Goal: Information Seeking & Learning: Check status

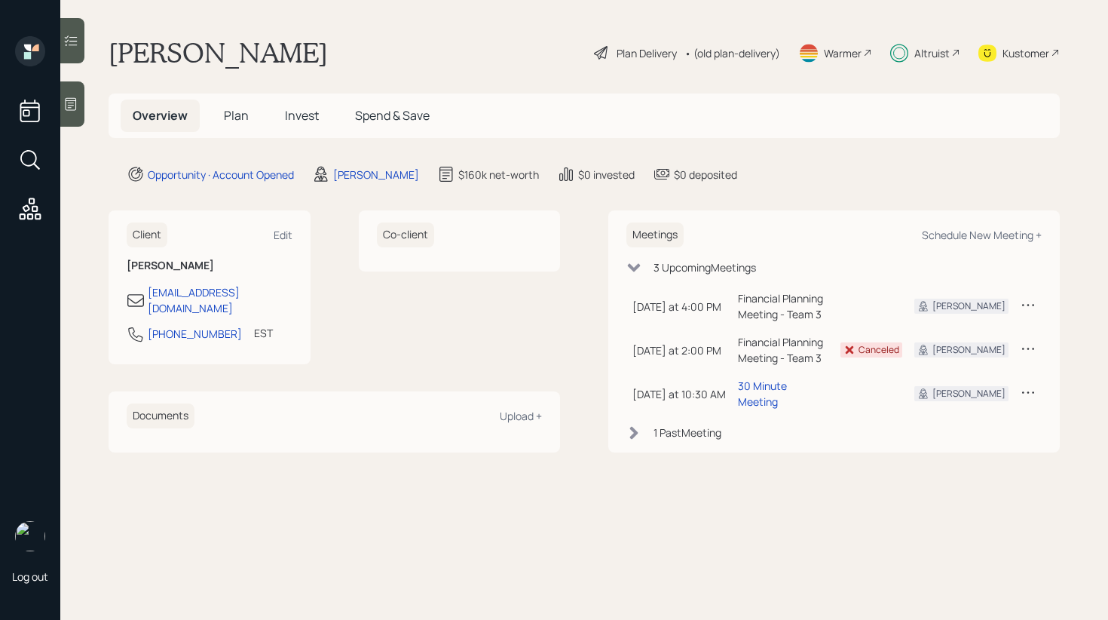
click at [304, 112] on span "Invest" at bounding box center [302, 115] width 34 height 17
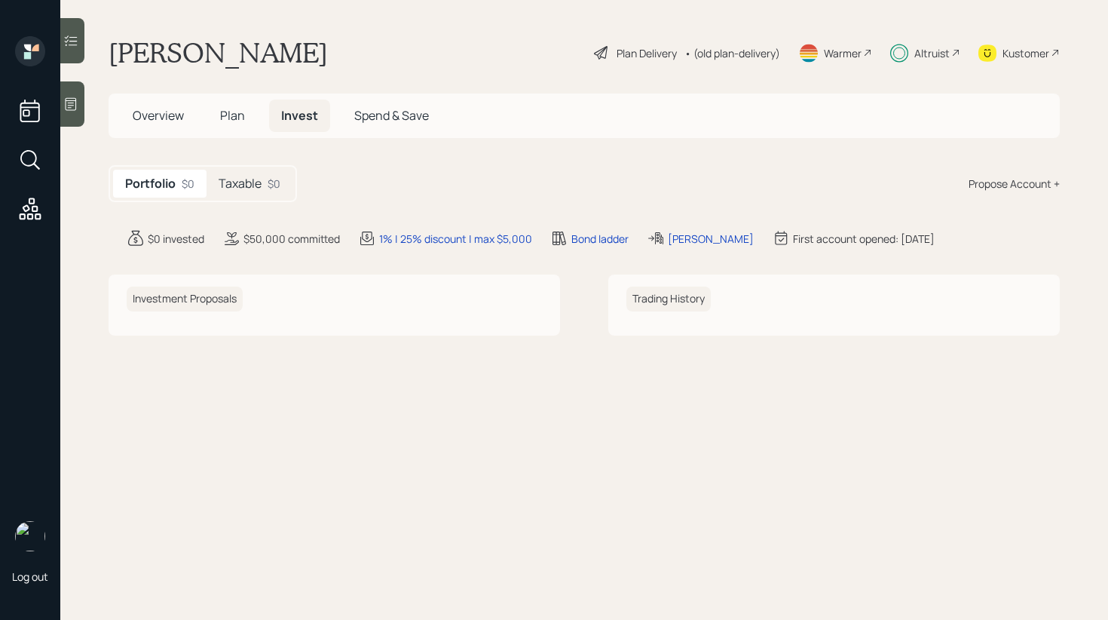
click at [245, 182] on h5 "Taxable" at bounding box center [240, 183] width 43 height 14
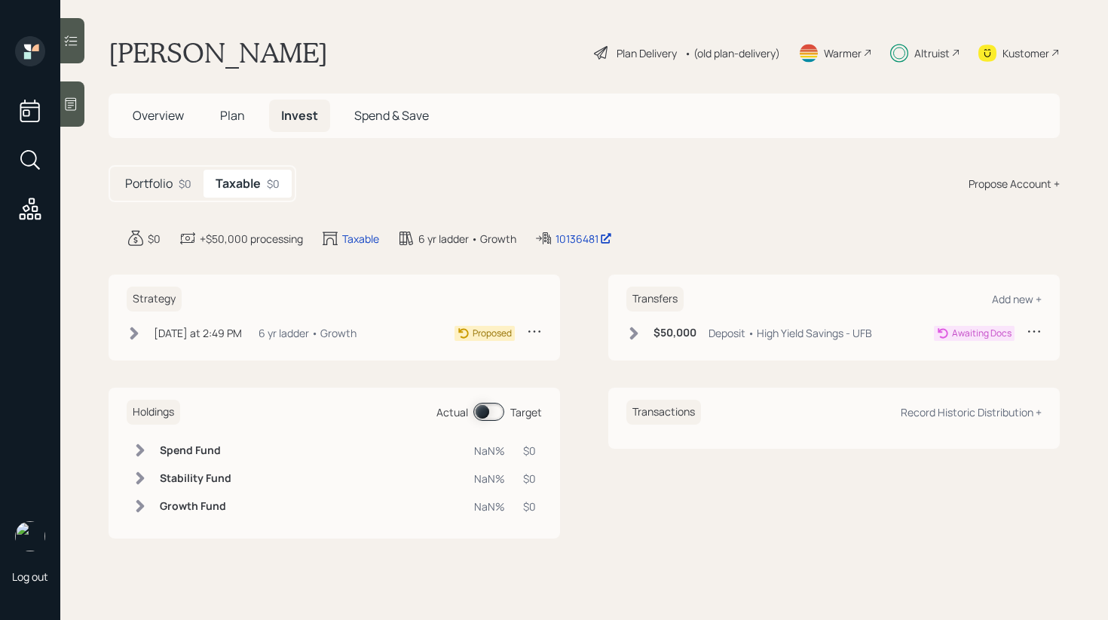
click at [138, 177] on h5 "Portfolio" at bounding box center [149, 183] width 48 height 14
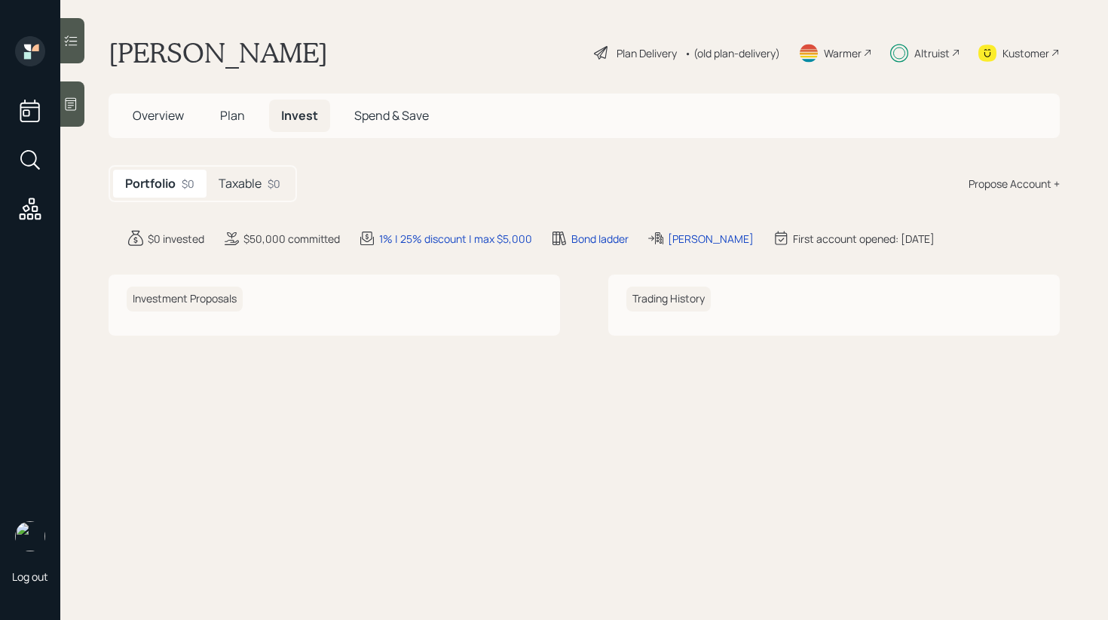
click at [229, 115] on span "Plan" at bounding box center [232, 115] width 25 height 17
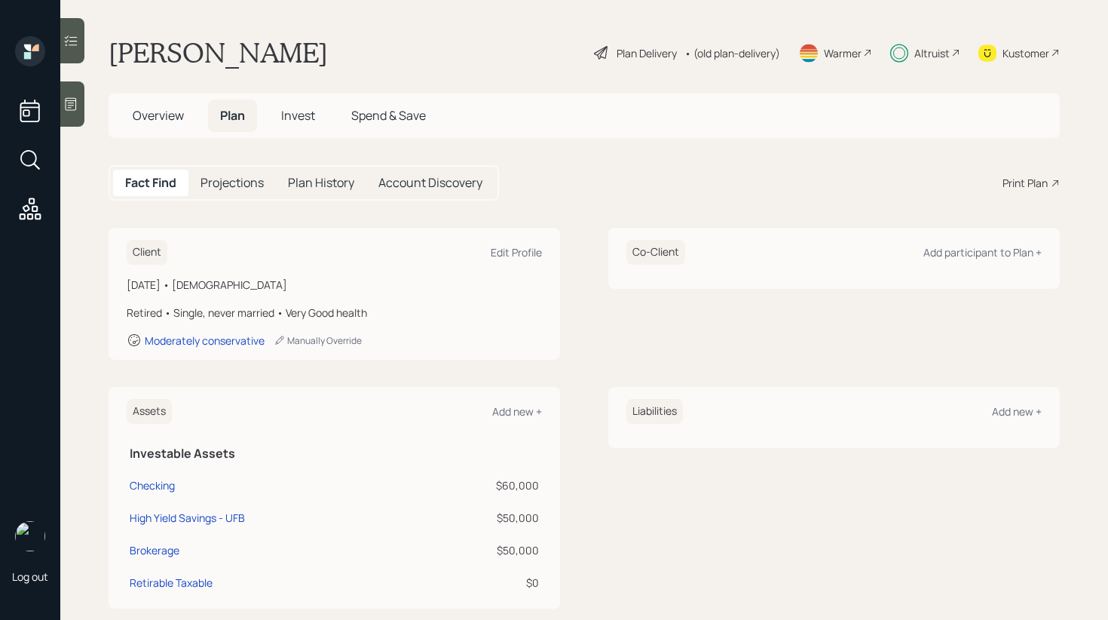
click at [174, 119] on span "Overview" at bounding box center [158, 115] width 51 height 17
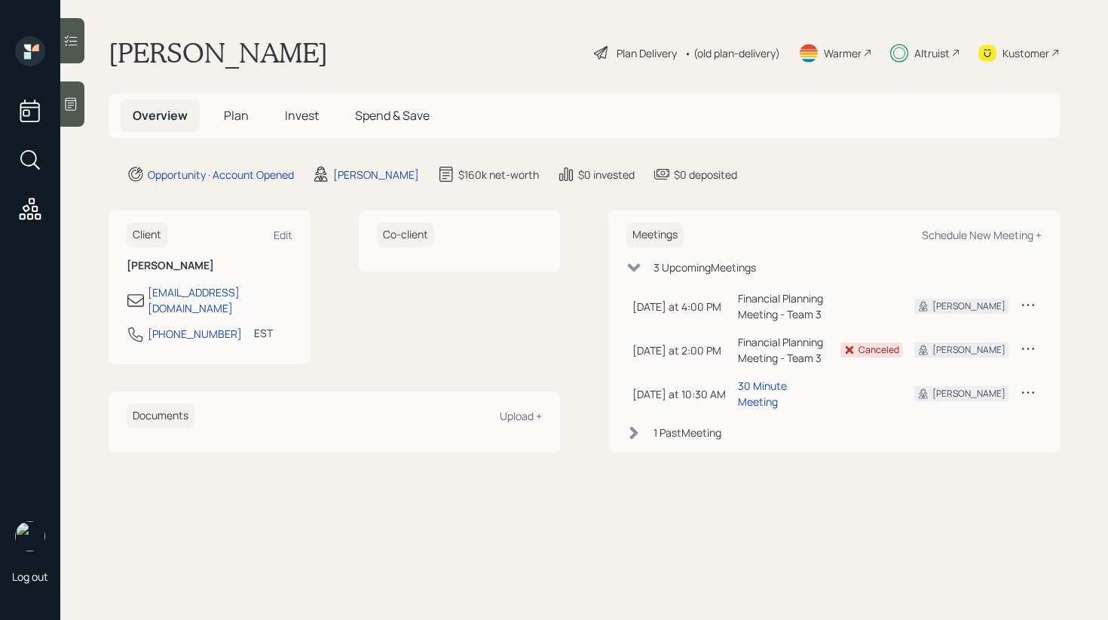
click at [229, 116] on span "Plan" at bounding box center [236, 115] width 25 height 17
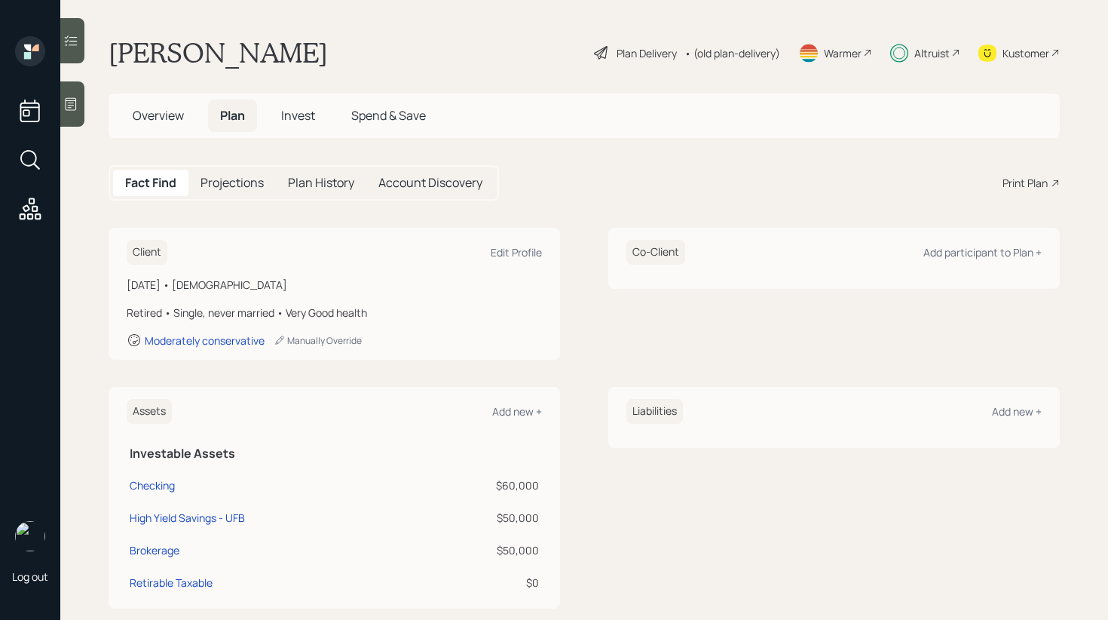
click at [302, 100] on h5 "Invest" at bounding box center [298, 116] width 58 height 32
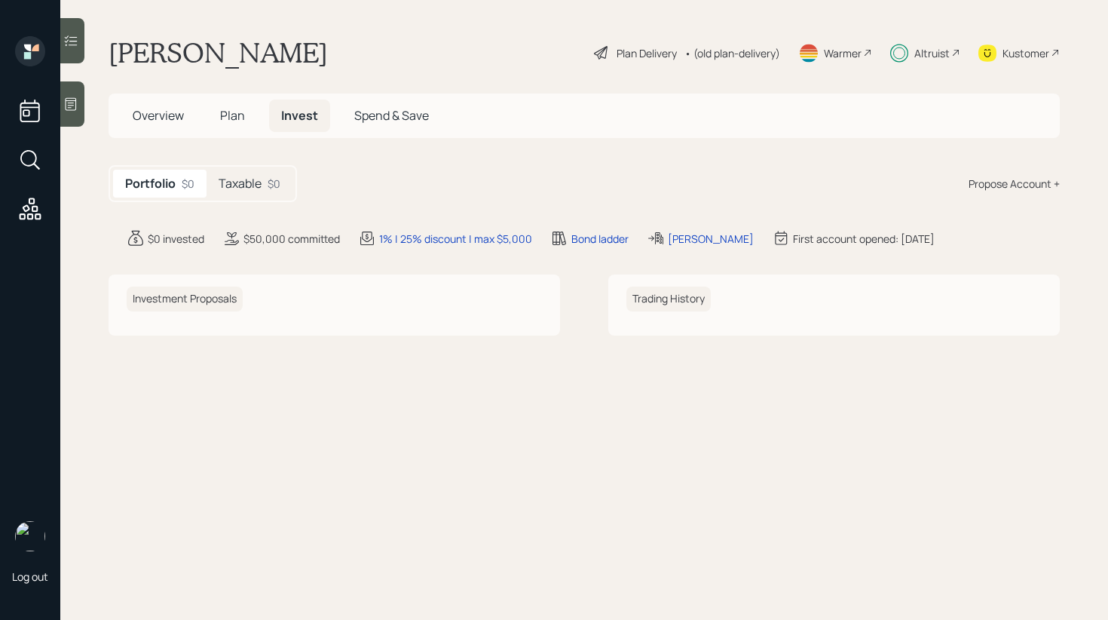
click at [295, 121] on span "Invest" at bounding box center [299, 115] width 37 height 17
click at [242, 184] on h5 "Taxable" at bounding box center [240, 183] width 43 height 14
